Goal: Information Seeking & Learning: Find specific page/section

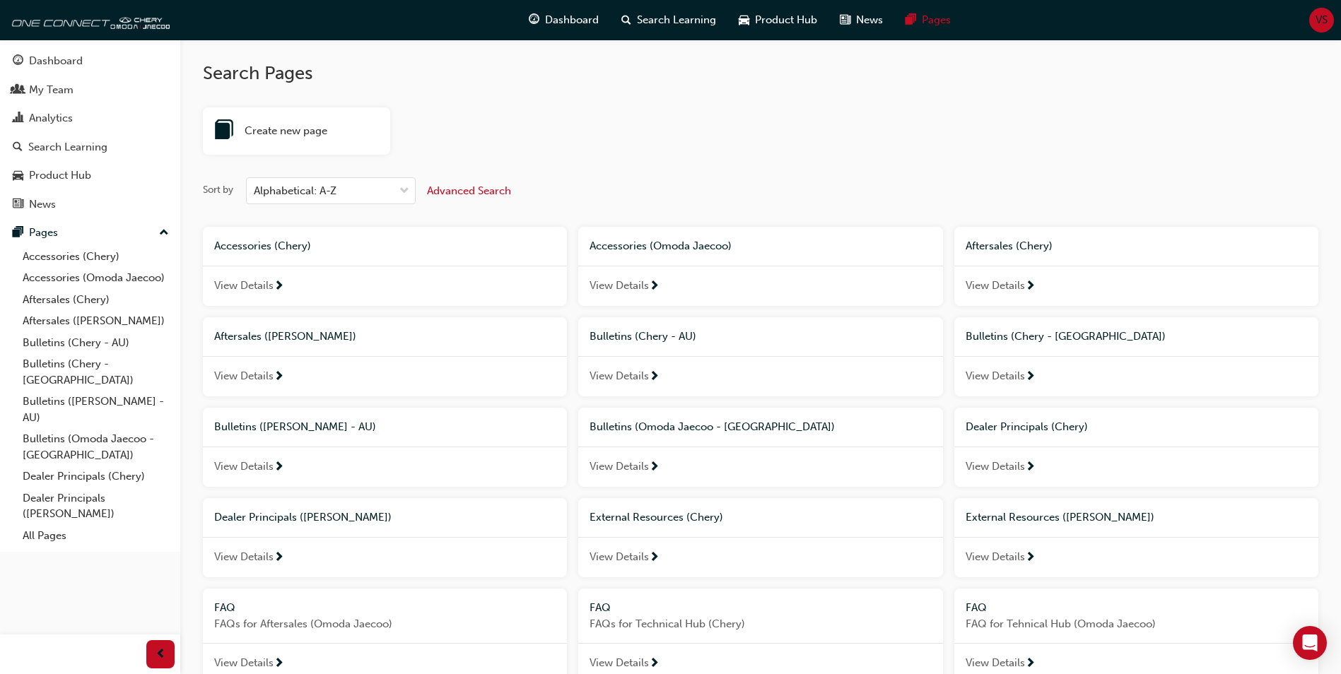
scroll to position [681, 0]
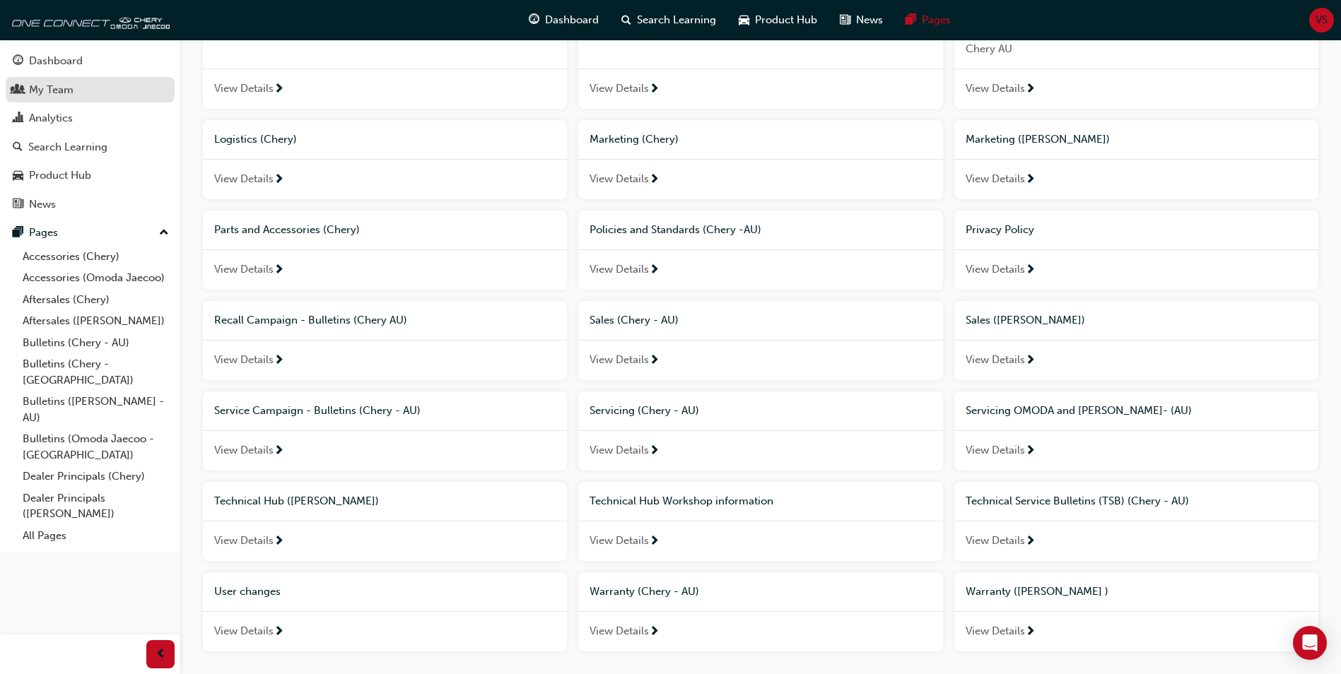
click at [81, 95] on div "My Team" at bounding box center [90, 90] width 155 height 18
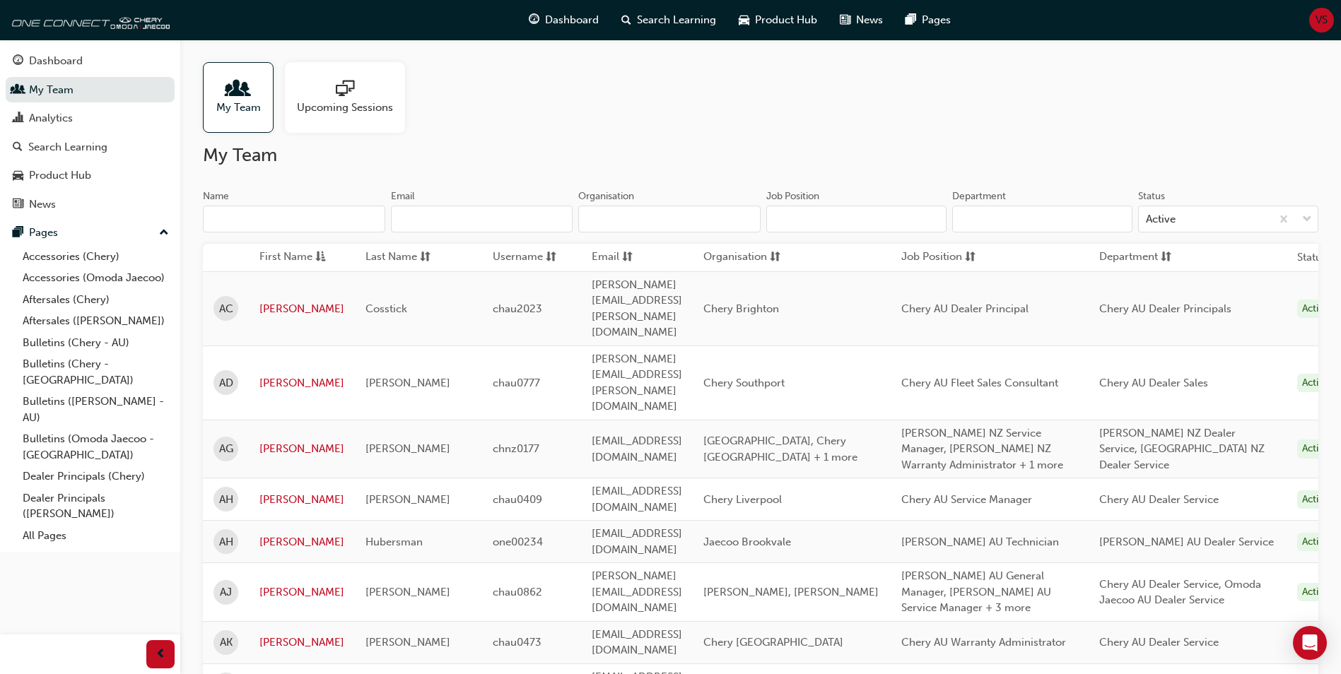
click at [307, 213] on input "Name" at bounding box center [294, 219] width 182 height 27
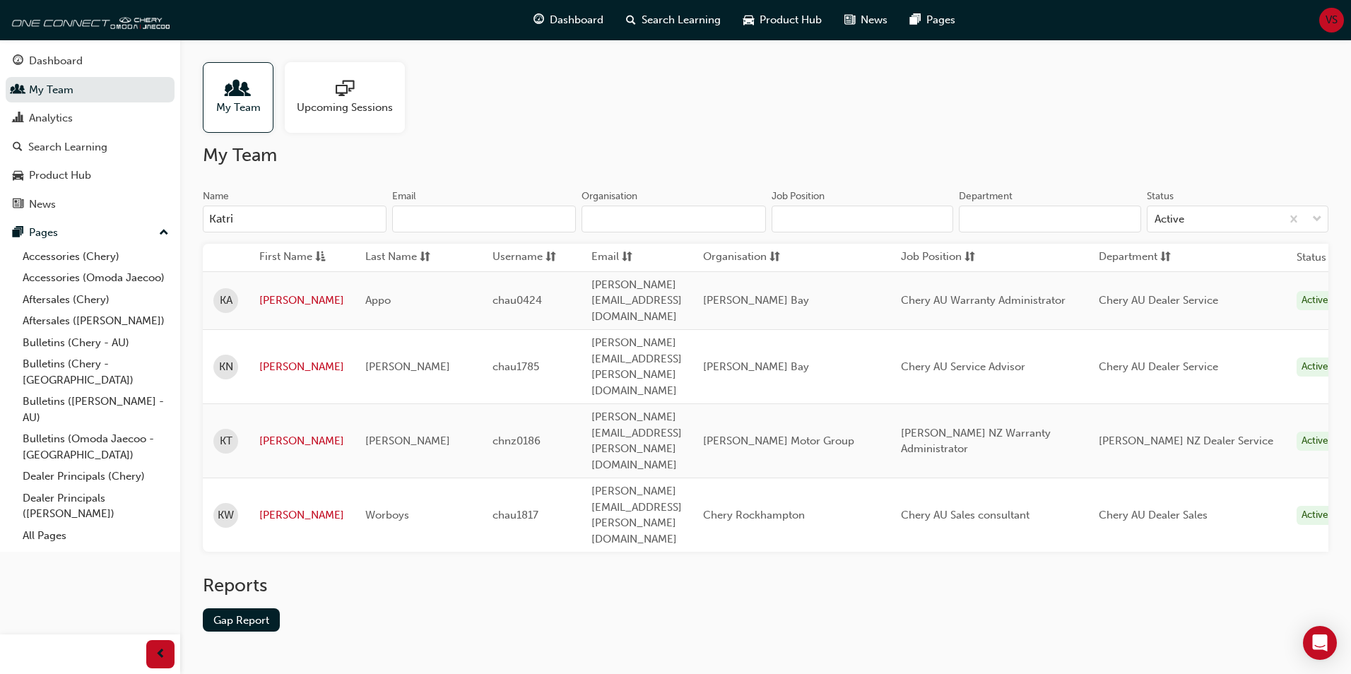
type input "Katri"
drag, startPoint x: 830, startPoint y: 327, endPoint x: 761, endPoint y: 323, distance: 69.4
click at [761, 330] on tr "KN [PERSON_NAME] chau1785 [PERSON_NAME][EMAIL_ADDRESS][PERSON_NAME][DOMAIN_NAME…" at bounding box center [775, 367] width 1144 height 74
drag, startPoint x: 761, startPoint y: 323, endPoint x: 803, endPoint y: 322, distance: 41.7
copy tr "[PERSON_NAME] Bay"
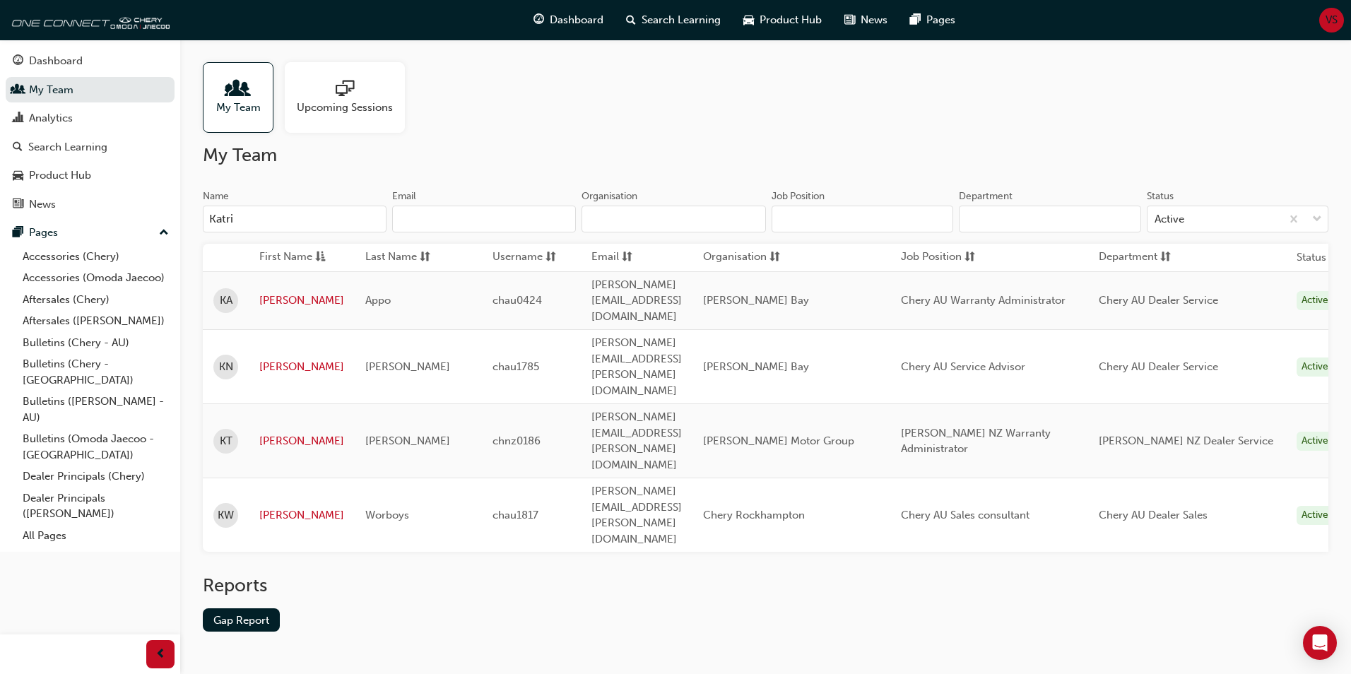
drag, startPoint x: 250, startPoint y: 219, endPoint x: 165, endPoint y: 218, distance: 84.8
click at [165, 218] on div "Dashboard My Team Analytics Search Learning Product Hub News Pages Pages Access…" at bounding box center [675, 356] width 1351 height 712
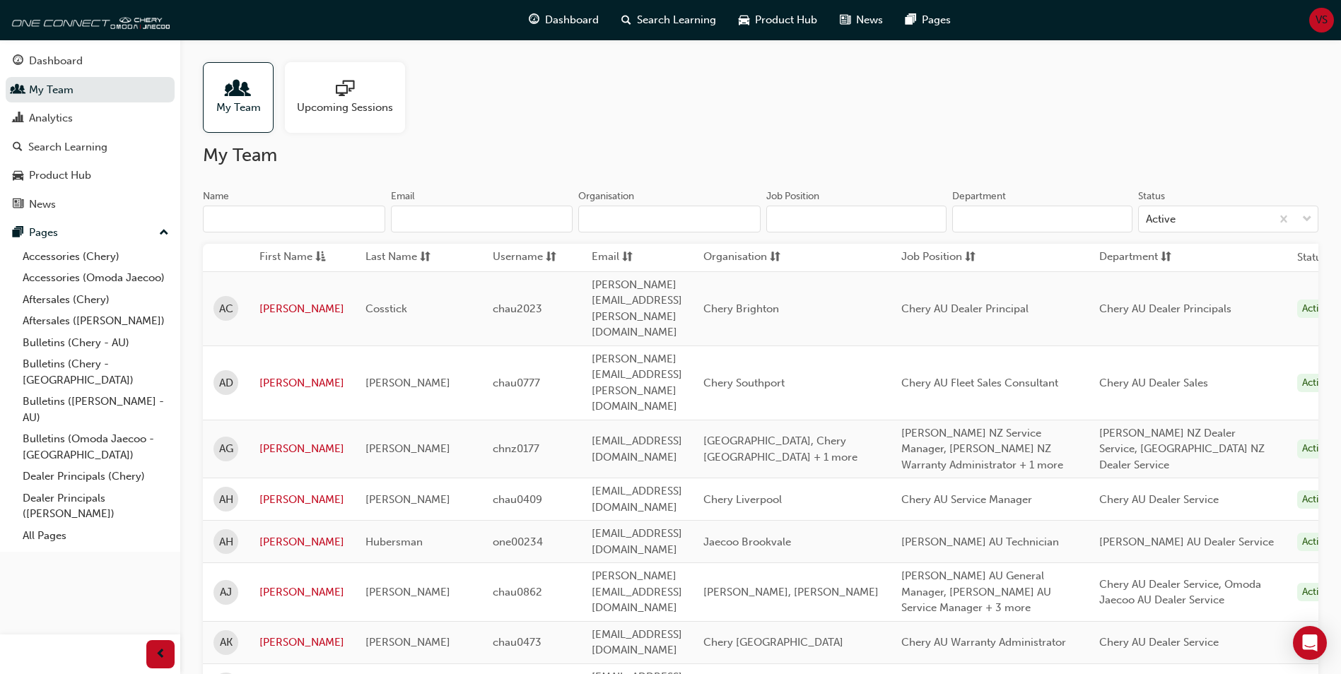
paste input "[PERSON_NAME] Bay"
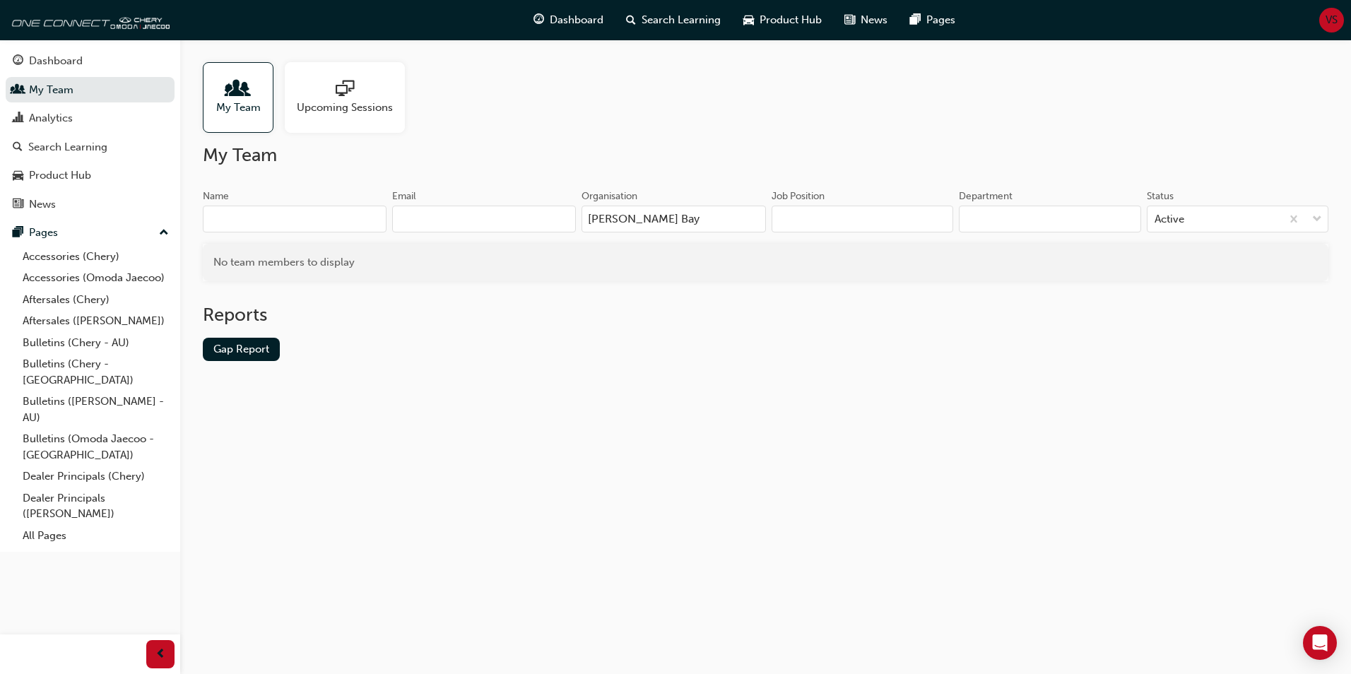
click at [616, 221] on input "[PERSON_NAME] Bay" at bounding box center [674, 219] width 184 height 27
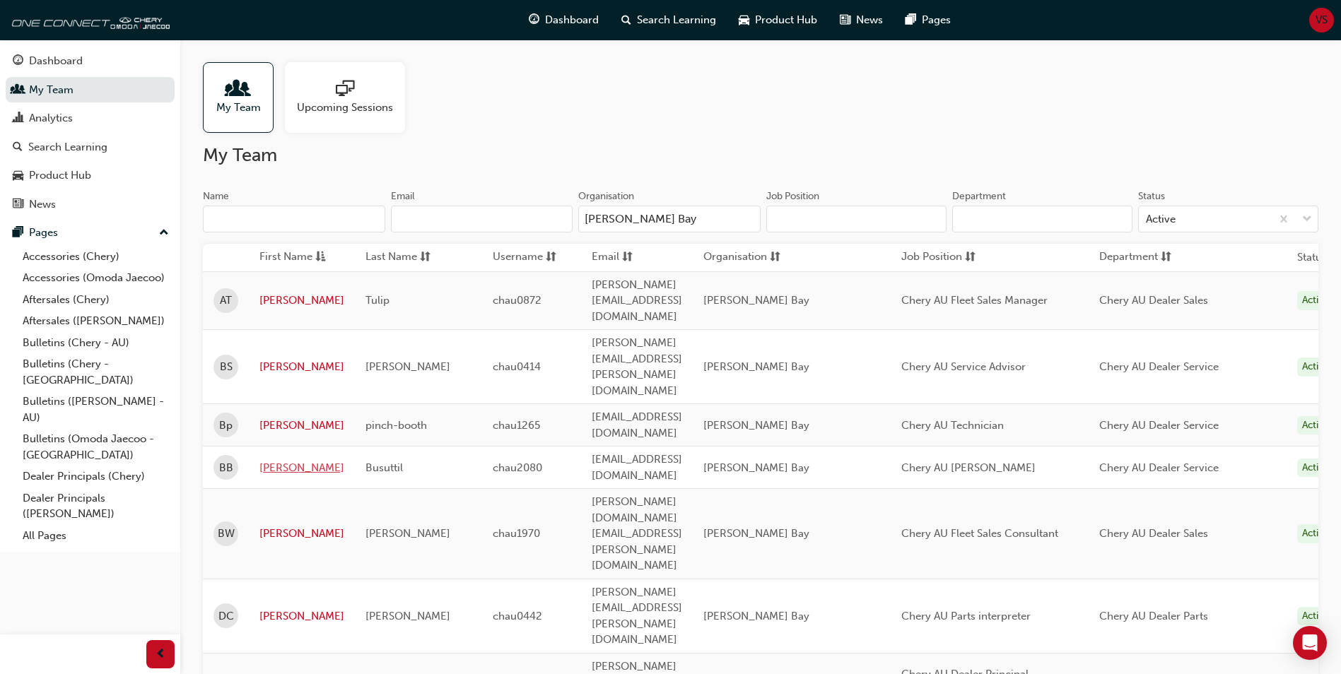
type input "[PERSON_NAME] Bay"
click at [285, 460] on link "[PERSON_NAME]" at bounding box center [301, 468] width 85 height 16
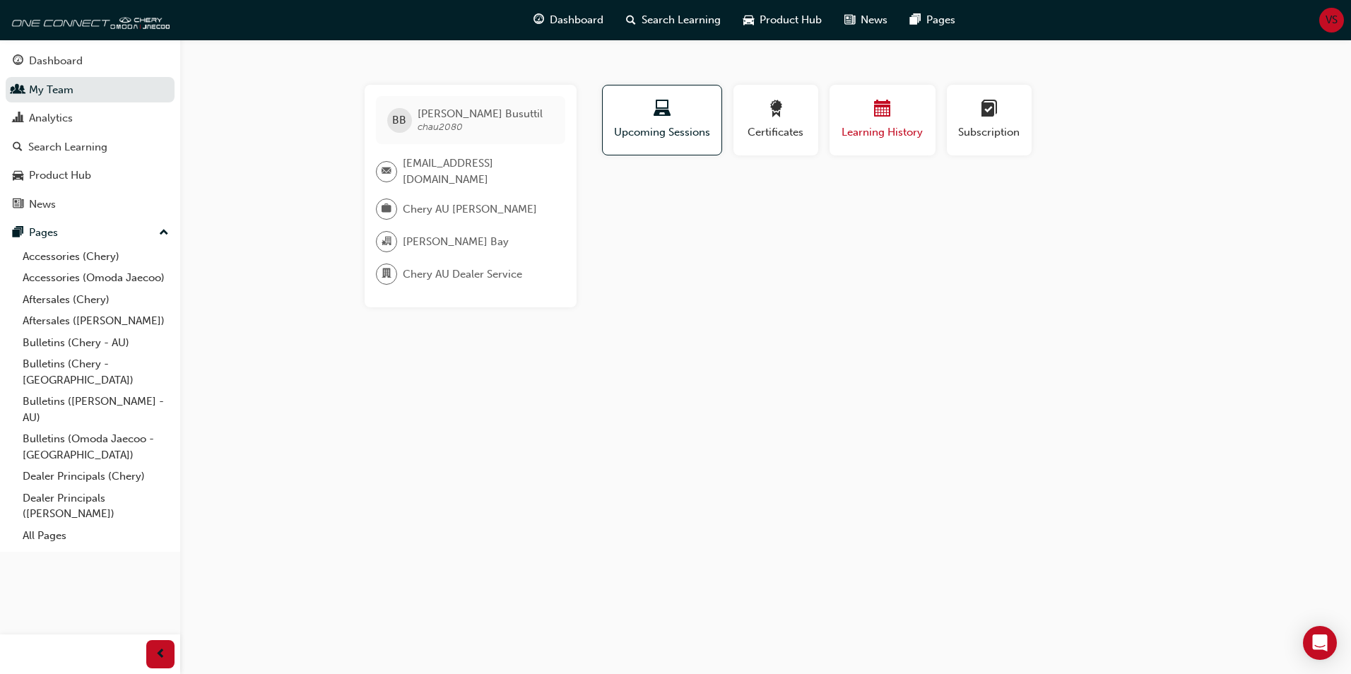
click at [879, 131] on span "Learning History" at bounding box center [882, 132] width 85 height 16
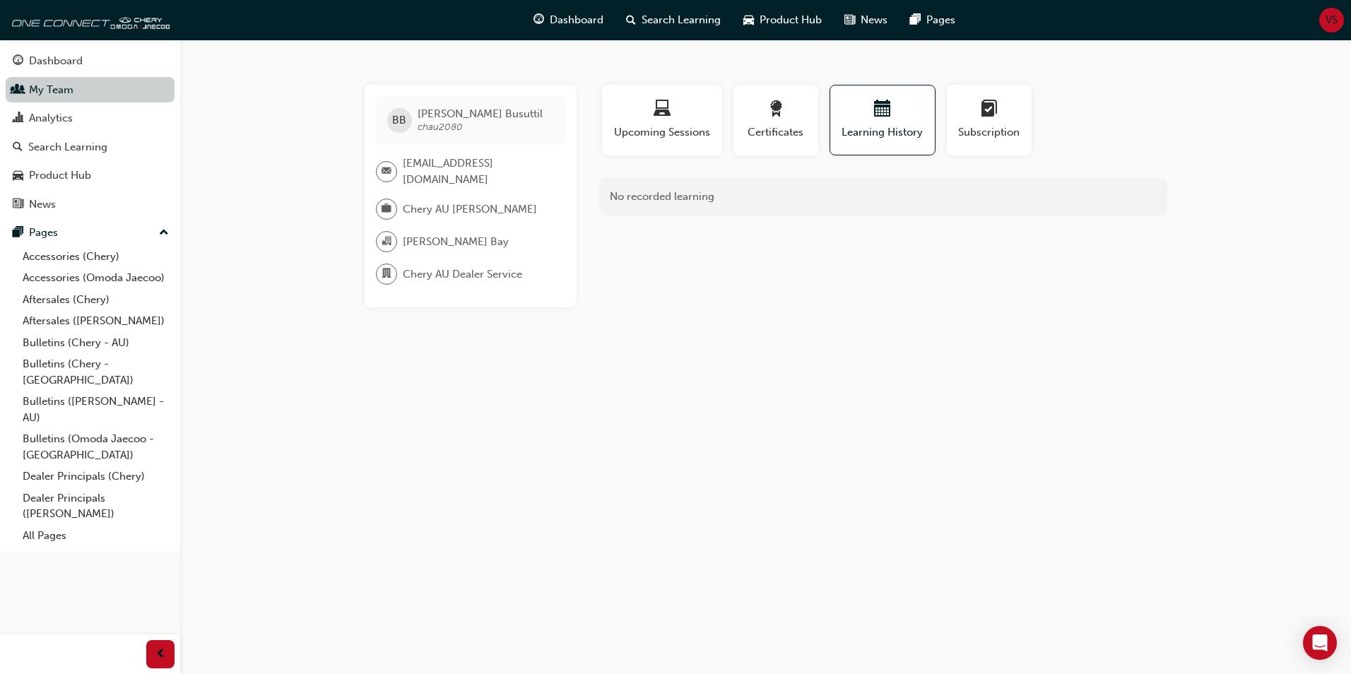
click at [50, 82] on link "My Team" at bounding box center [90, 90] width 169 height 26
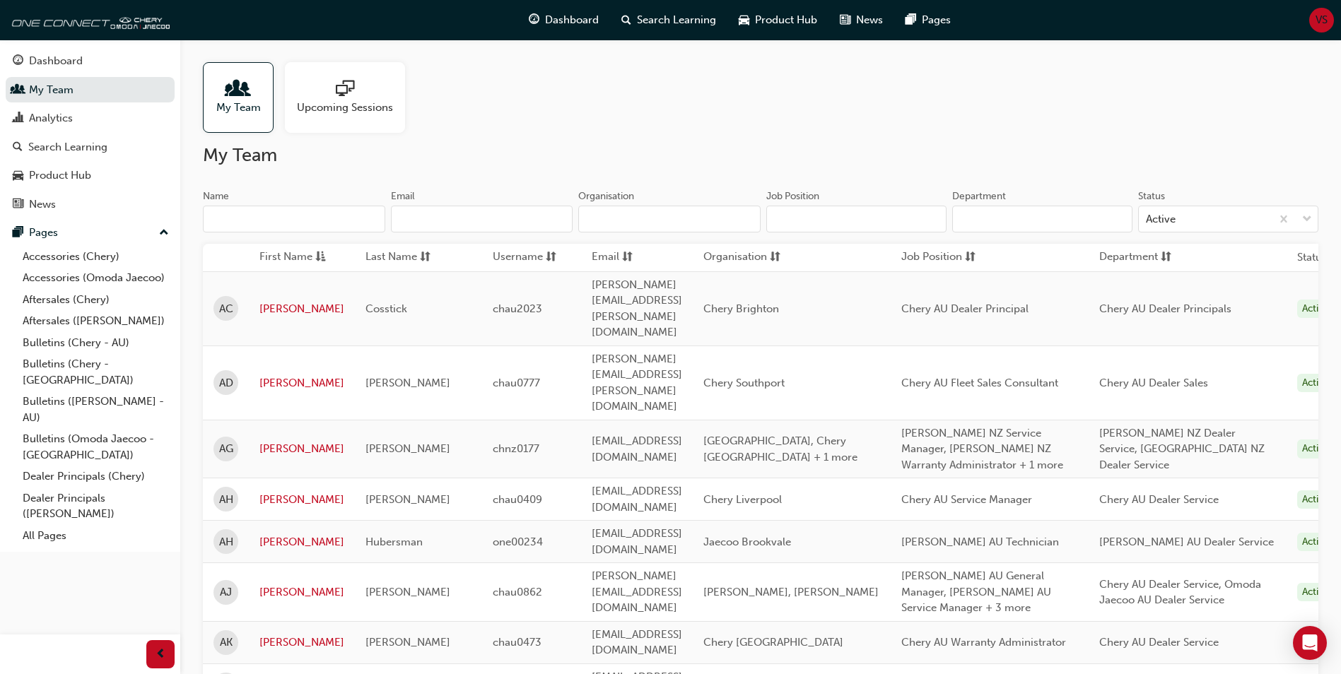
paste input "[PERSON_NAME] Bay"
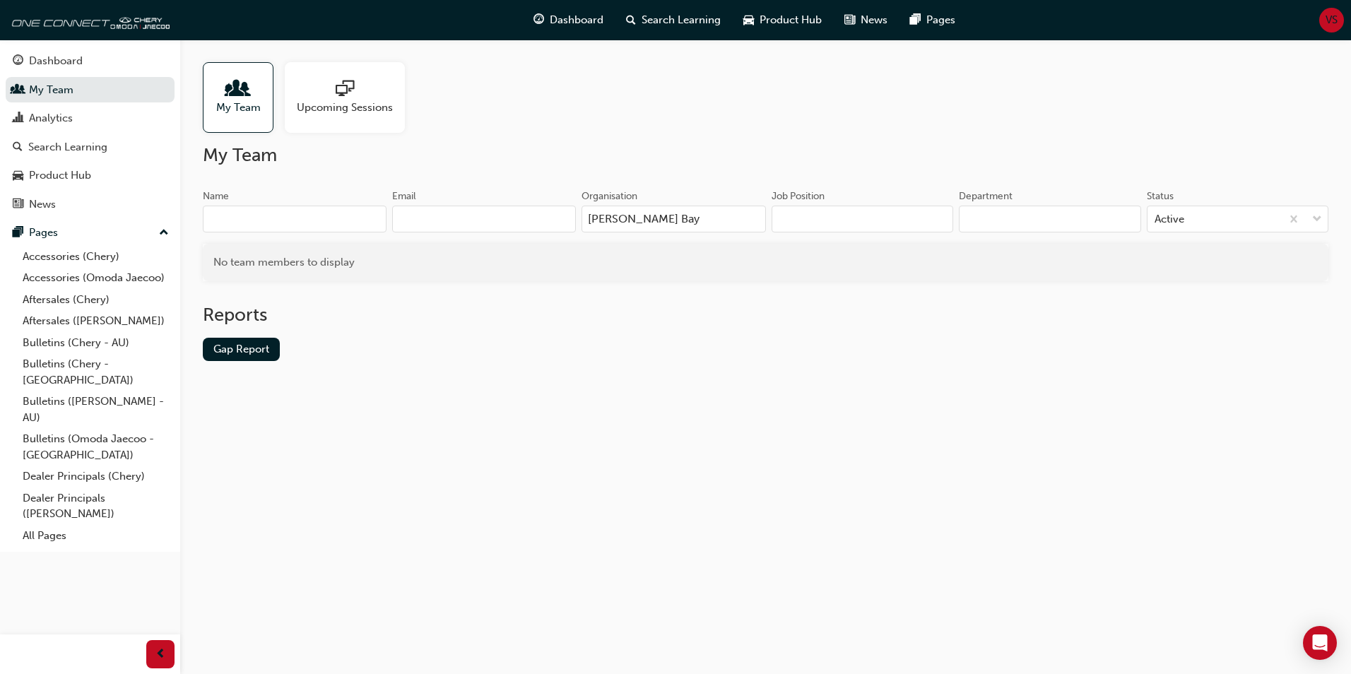
click at [612, 221] on input "[PERSON_NAME] Bay" at bounding box center [674, 219] width 184 height 27
click at [616, 216] on input "[PERSON_NAME] Bay" at bounding box center [674, 219] width 184 height 27
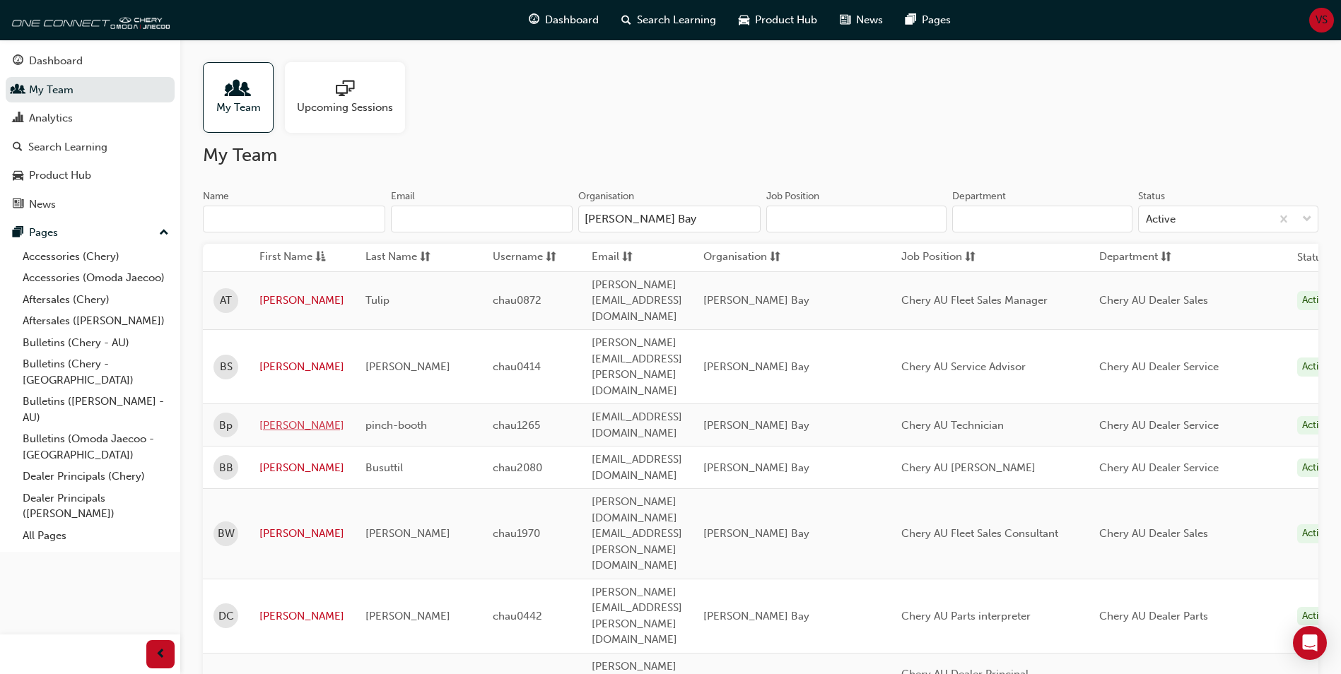
type input "[PERSON_NAME] Bay"
click at [272, 418] on link "[PERSON_NAME]" at bounding box center [301, 426] width 85 height 16
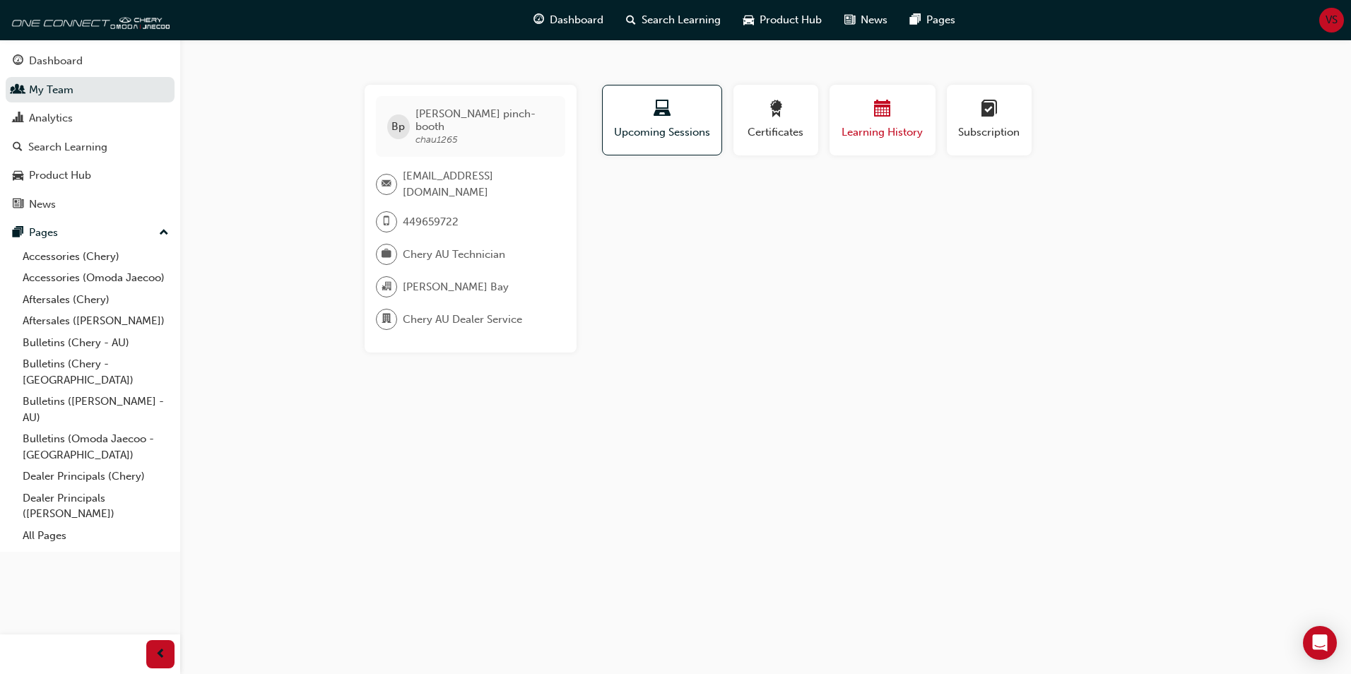
click at [896, 111] on div "button" at bounding box center [882, 111] width 85 height 22
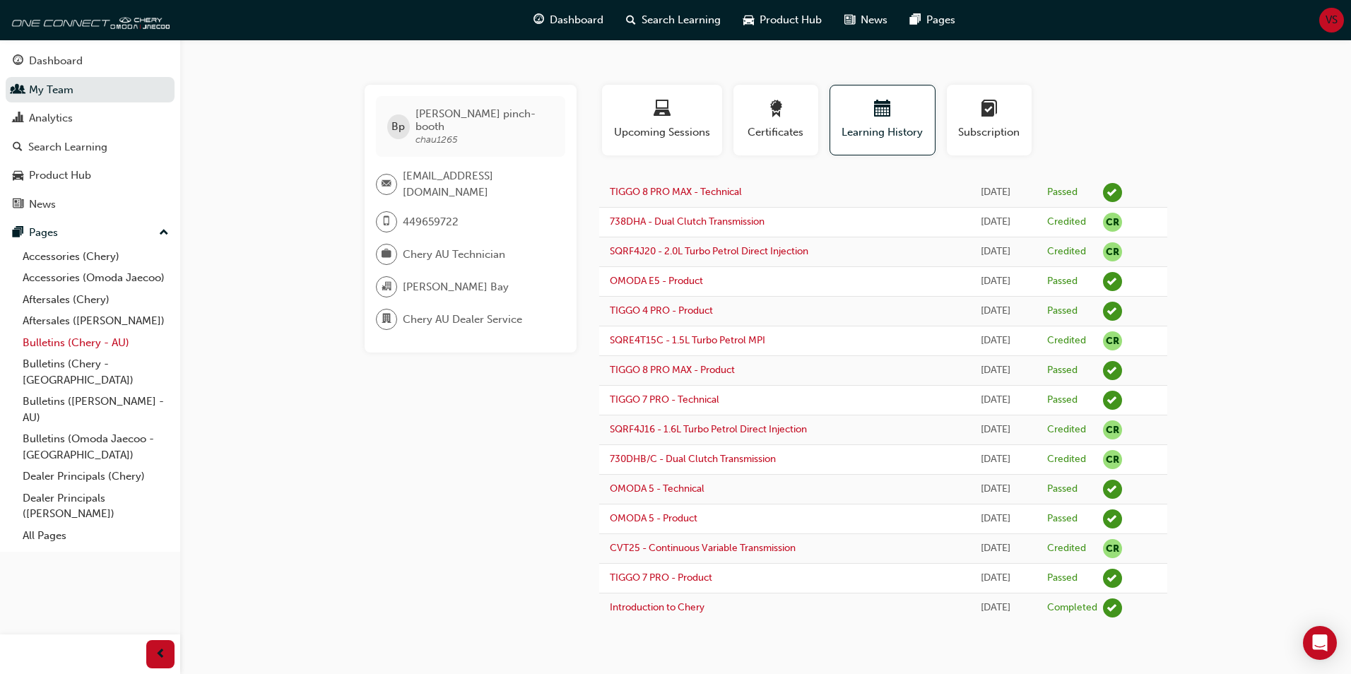
click at [47, 348] on link "Bulletins (Chery - AU)" at bounding box center [96, 343] width 158 height 22
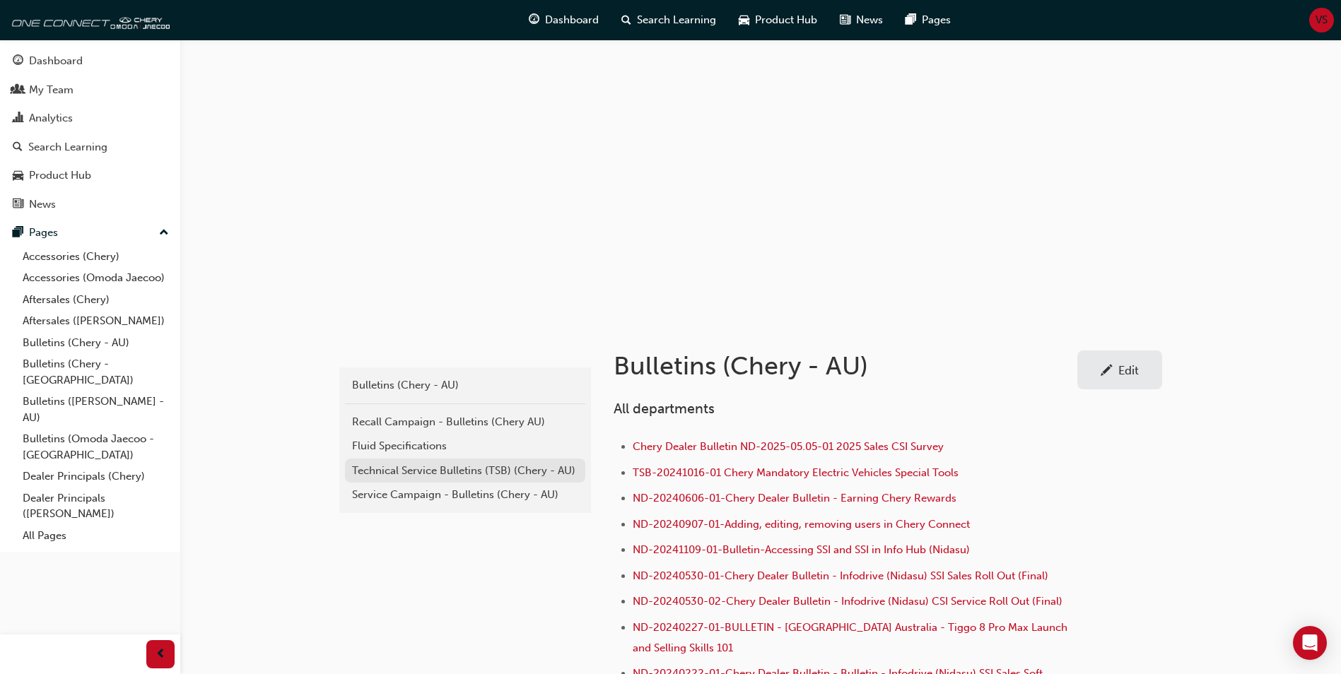
click at [416, 473] on div "Technical Service Bulletins (TSB) (Chery - AU)" at bounding box center [465, 471] width 226 height 16
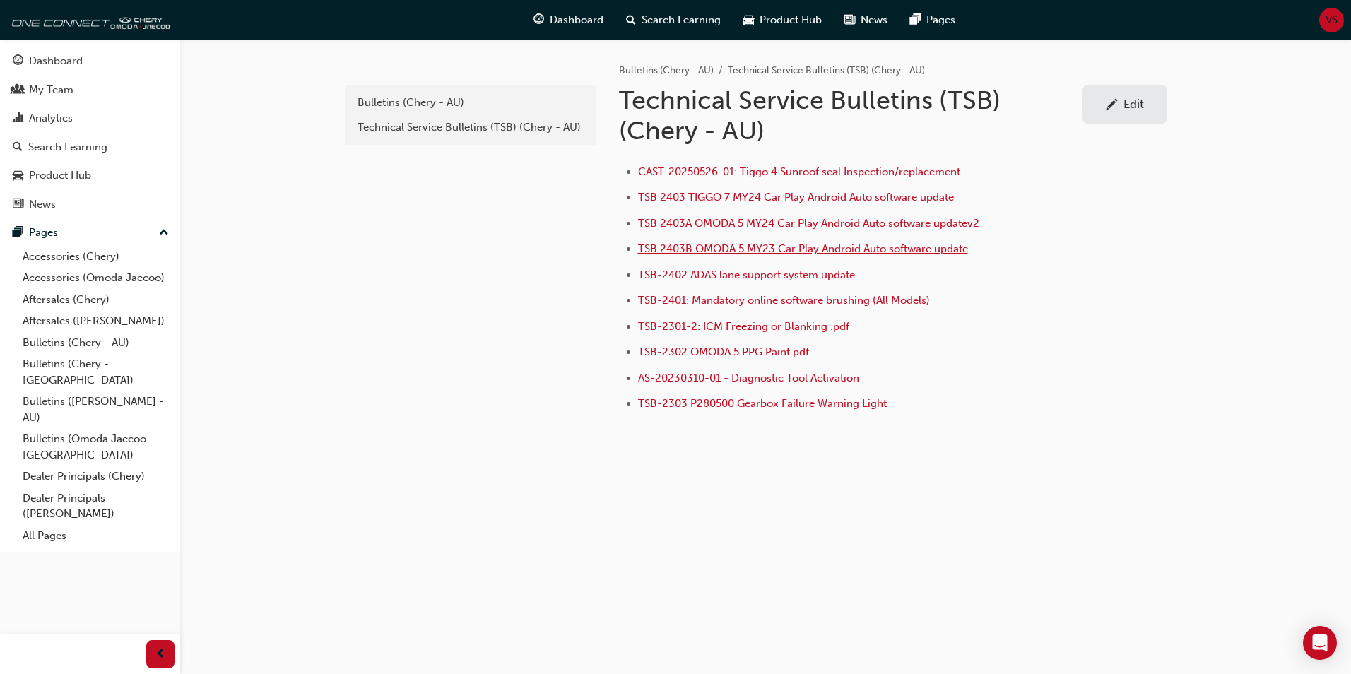
click at [780, 252] on span "TSB 2403B OMODA 5 MY23 Car Play Android Auto software update" at bounding box center [803, 248] width 330 height 13
